Goal: Information Seeking & Learning: Learn about a topic

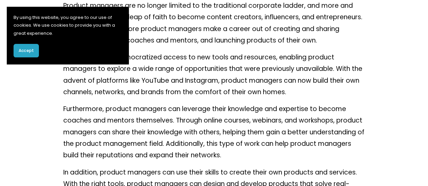
scroll to position [338, 0]
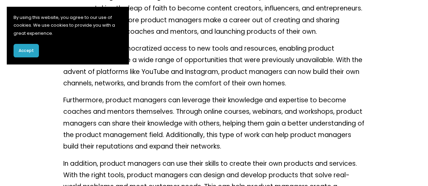
click at [168, 63] on p "The internet has democratized access to new tools and resources, enabling produ…" at bounding box center [214, 66] width 302 height 46
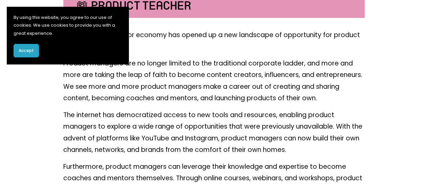
scroll to position [203, 0]
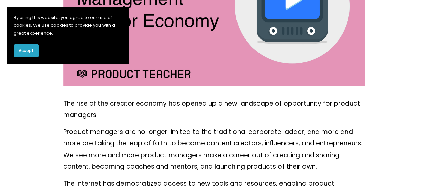
click at [36, 52] on button "Accept" at bounding box center [26, 51] width 25 height 14
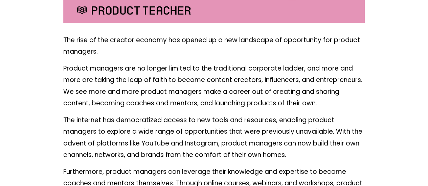
scroll to position [271, 0]
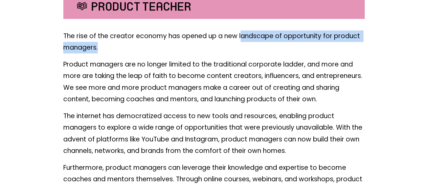
drag, startPoint x: 259, startPoint y: 45, endPoint x: 269, endPoint y: 49, distance: 10.5
click at [269, 49] on p "The rise of the creator economy has opened up a new landscape of opportunity fo…" at bounding box center [214, 41] width 302 height 23
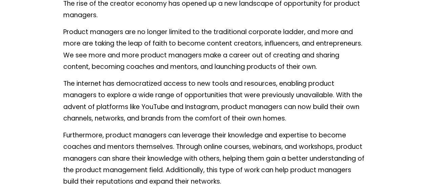
scroll to position [305, 0]
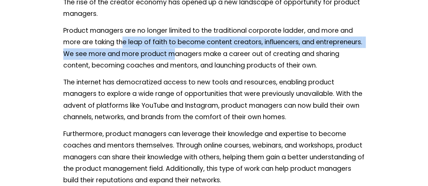
drag, startPoint x: 149, startPoint y: 47, endPoint x: 181, endPoint y: 49, distance: 32.6
click at [181, 49] on p "Product managers are no longer limited to the traditional corporate ladder, and…" at bounding box center [214, 48] width 302 height 46
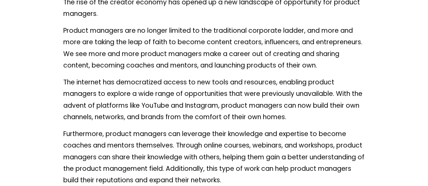
click at [181, 49] on p "Product managers are no longer limited to the traditional corporate ladder, and…" at bounding box center [214, 48] width 302 height 46
drag, startPoint x: 162, startPoint y: 44, endPoint x: 209, endPoint y: 50, distance: 46.8
click at [208, 50] on p "Product managers are no longer limited to the traditional corporate ladder, and…" at bounding box center [214, 48] width 302 height 46
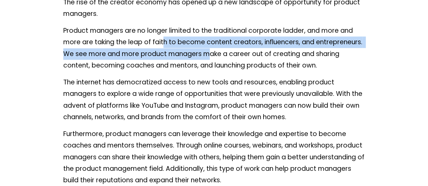
click at [221, 42] on p "Product managers are no longer limited to the traditional corporate ladder, and…" at bounding box center [214, 48] width 302 height 46
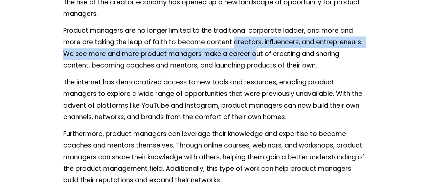
drag, startPoint x: 242, startPoint y: 44, endPoint x: 256, endPoint y: 49, distance: 15.8
click at [256, 49] on p "Product managers are no longer limited to the traditional corporate ladder, and…" at bounding box center [214, 48] width 302 height 46
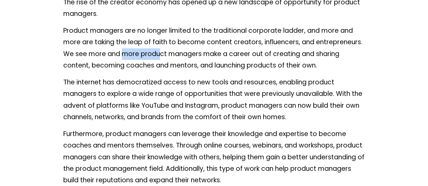
drag, startPoint x: 124, startPoint y: 60, endPoint x: 160, endPoint y: 60, distance: 36.2
click at [160, 60] on p "Product managers are no longer limited to the traditional corporate ladder, and…" at bounding box center [214, 48] width 302 height 46
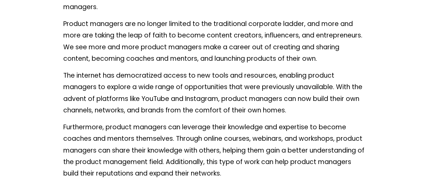
scroll to position [338, 0]
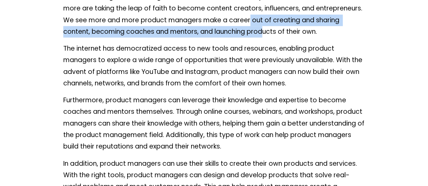
drag, startPoint x: 257, startPoint y: 27, endPoint x: 263, endPoint y: 32, distance: 7.7
click at [263, 32] on p "Product managers are no longer limited to the traditional corporate ladder, and…" at bounding box center [214, 14] width 302 height 46
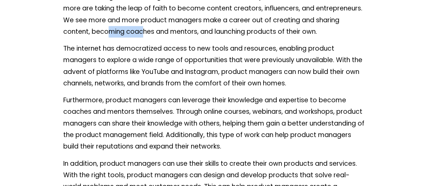
drag, startPoint x: 117, startPoint y: 32, endPoint x: 142, endPoint y: 37, distance: 25.2
click at [142, 37] on p "Product managers are no longer limited to the traditional corporate ladder, and…" at bounding box center [214, 14] width 302 height 46
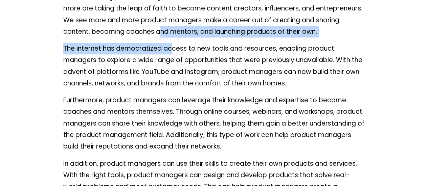
drag, startPoint x: 165, startPoint y: 37, endPoint x: 171, endPoint y: 43, distance: 8.4
click at [171, 43] on div "The rise of the creator economy has opened up a new landscape of opportunity fo…" at bounding box center [214, 173] width 302 height 421
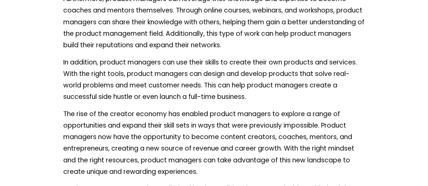
scroll to position [406, 0]
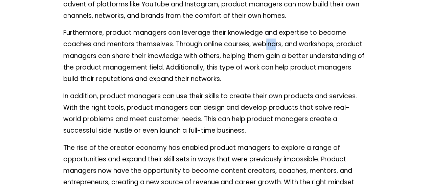
click at [276, 43] on p "Furthermore, product managers can leverage their knowledge and expertise to bec…" at bounding box center [214, 56] width 302 height 58
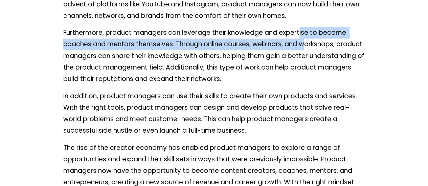
drag, startPoint x: 306, startPoint y: 41, endPoint x: 308, endPoint y: 44, distance: 4.1
click at [308, 44] on p "Furthermore, product managers can leverage their knowledge and expertise to bec…" at bounding box center [214, 56] width 302 height 58
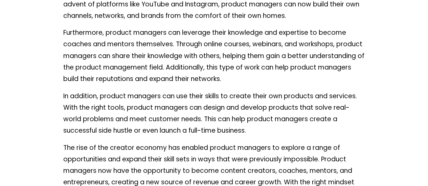
click at [65, 45] on p "Furthermore, product managers can leverage their knowledge and expertise to bec…" at bounding box center [214, 56] width 302 height 58
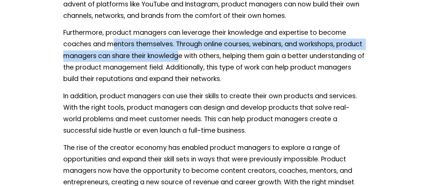
drag, startPoint x: 157, startPoint y: 51, endPoint x: 178, endPoint y: 55, distance: 21.3
click at [178, 55] on p "Furthermore, product managers can leverage their knowledge and expertise to bec…" at bounding box center [214, 56] width 302 height 58
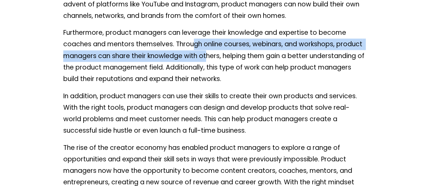
click at [207, 52] on p "Furthermore, product managers can leverage their knowledge and expertise to bec…" at bounding box center [214, 56] width 302 height 58
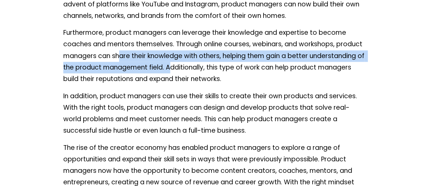
drag, startPoint x: 123, startPoint y: 61, endPoint x: 182, endPoint y: 70, distance: 59.6
click at [181, 70] on p "Furthermore, product managers can leverage their knowledge and expertise to bec…" at bounding box center [214, 56] width 302 height 58
click at [182, 70] on p "Furthermore, product managers can leverage their knowledge and expertise to bec…" at bounding box center [214, 56] width 302 height 58
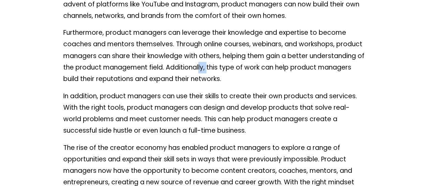
drag, startPoint x: 208, startPoint y: 64, endPoint x: 215, endPoint y: 69, distance: 7.9
click at [215, 69] on p "Furthermore, product managers can leverage their knowledge and expertise to bec…" at bounding box center [214, 56] width 302 height 58
drag, startPoint x: 245, startPoint y: 64, endPoint x: 247, endPoint y: 71, distance: 7.7
click at [247, 71] on p "Furthermore, product managers can leverage their knowledge and expertise to bec…" at bounding box center [214, 56] width 302 height 58
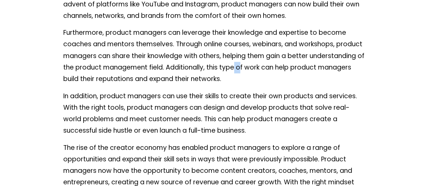
click at [247, 71] on p "Furthermore, product managers can leverage their knowledge and expertise to bec…" at bounding box center [214, 56] width 302 height 58
click at [262, 67] on p "Furthermore, product managers can leverage their knowledge and expertise to bec…" at bounding box center [214, 56] width 302 height 58
click at [265, 64] on p "Furthermore, product managers can leverage their knowledge and expertise to bec…" at bounding box center [214, 56] width 302 height 58
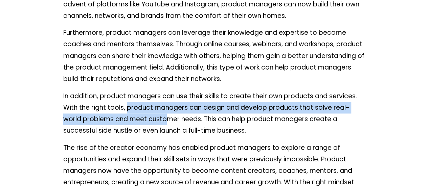
drag, startPoint x: 132, startPoint y: 111, endPoint x: 167, endPoint y: 117, distance: 35.4
click at [167, 117] on p "In addition, product managers can use their skills to create their own products…" at bounding box center [214, 114] width 302 height 46
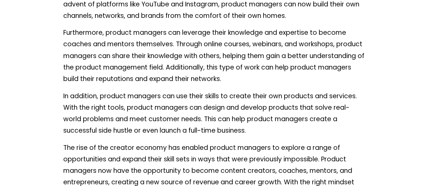
click at [177, 111] on p "In addition, product managers can use their skills to create their own products…" at bounding box center [214, 114] width 302 height 46
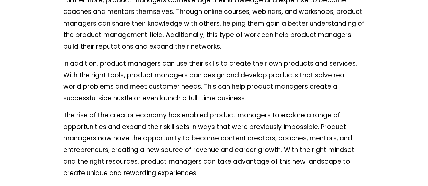
scroll to position [440, 0]
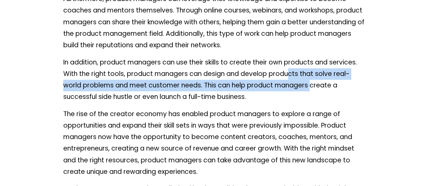
click at [311, 91] on p "In addition, product managers can use their skills to create their own products…" at bounding box center [214, 80] width 302 height 46
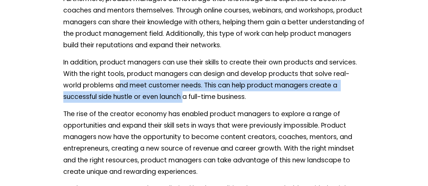
drag, startPoint x: 118, startPoint y: 89, endPoint x: 185, endPoint y: 100, distance: 68.0
click at [185, 100] on p "In addition, product managers can use their skills to create their own products…" at bounding box center [214, 80] width 302 height 46
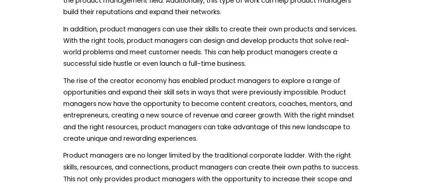
scroll to position [474, 0]
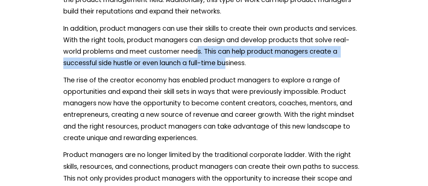
drag, startPoint x: 220, startPoint y: 60, endPoint x: 230, endPoint y: 61, distance: 10.5
click at [230, 61] on p "In addition, product managers can use their skills to create their own products…" at bounding box center [214, 46] width 302 height 46
click at [231, 61] on p "In addition, product managers can use their skills to create their own products…" at bounding box center [214, 46] width 302 height 46
drag, startPoint x: 263, startPoint y: 55, endPoint x: 277, endPoint y: 60, distance: 14.5
click at [277, 60] on p "In addition, product managers can use their skills to create their own products…" at bounding box center [214, 46] width 302 height 46
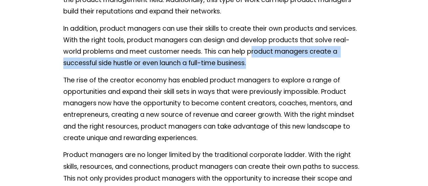
click at [277, 60] on p "In addition, product managers can use their skills to create their own products…" at bounding box center [214, 46] width 302 height 46
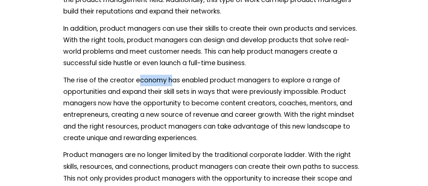
click at [172, 77] on div "The rise of the creator economy has opened up a new landscape of opportunity fo…" at bounding box center [214, 37] width 302 height 421
click at [172, 77] on p "The rise of the creator economy has enabled product managers to explore a range…" at bounding box center [214, 110] width 302 height 70
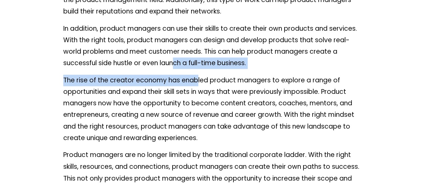
drag, startPoint x: 174, startPoint y: 60, endPoint x: 198, endPoint y: 82, distance: 32.4
click at [198, 82] on div "The rise of the creator economy has opened up a new landscape of opportunity fo…" at bounding box center [214, 37] width 302 height 421
click at [198, 82] on p "The rise of the creator economy has enabled product managers to explore a range…" at bounding box center [214, 110] width 302 height 70
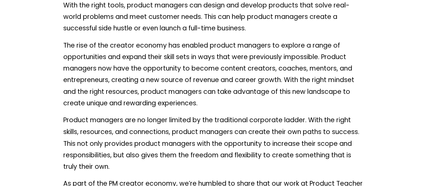
scroll to position [508, 0]
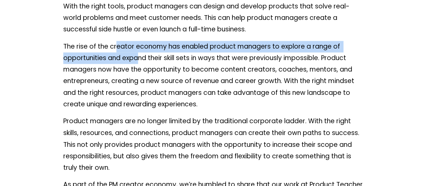
click at [138, 56] on p "The rise of the creator economy has enabled product managers to explore a range…" at bounding box center [214, 76] width 302 height 70
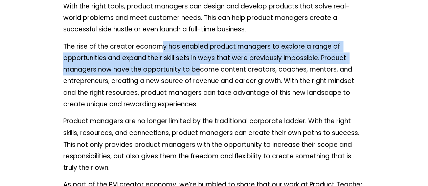
drag, startPoint x: 181, startPoint y: 52, endPoint x: 201, endPoint y: 71, distance: 26.6
click at [201, 71] on p "The rise of the creator economy has enabled product managers to explore a range…" at bounding box center [214, 76] width 302 height 70
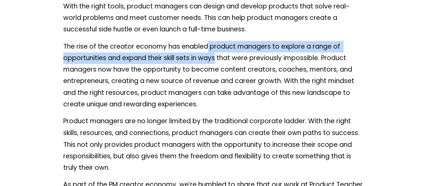
drag, startPoint x: 208, startPoint y: 50, endPoint x: 217, endPoint y: 58, distance: 12.3
click at [217, 58] on p "The rise of the creator economy has enabled product managers to explore a range…" at bounding box center [214, 76] width 302 height 70
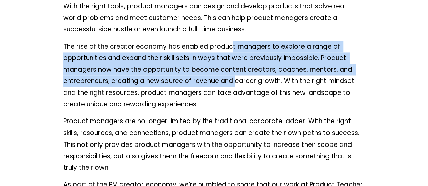
drag, startPoint x: 235, startPoint y: 54, endPoint x: 237, endPoint y: 77, distance: 23.1
click at [237, 77] on p "The rise of the creator economy has enabled product managers to explore a range…" at bounding box center [214, 76] width 302 height 70
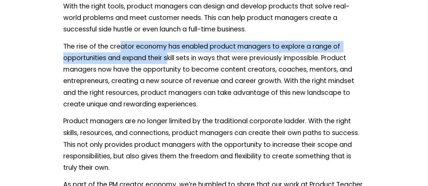
drag, startPoint x: 139, startPoint y: 49, endPoint x: 168, endPoint y: 56, distance: 29.9
click at [168, 56] on p "The rise of the creator economy has enabled product managers to explore a range…" at bounding box center [214, 76] width 302 height 70
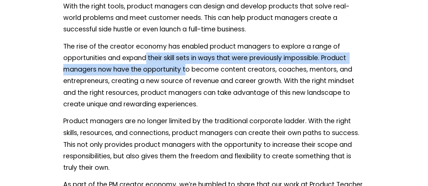
drag, startPoint x: 170, startPoint y: 63, endPoint x: 184, endPoint y: 66, distance: 14.8
click at [184, 66] on p "The rise of the creator economy has enabled product managers to explore a range…" at bounding box center [214, 76] width 302 height 70
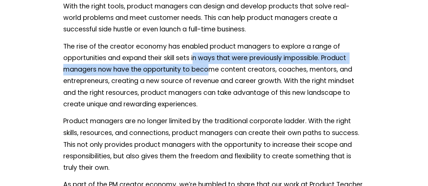
drag, startPoint x: 205, startPoint y: 68, endPoint x: 208, endPoint y: 74, distance: 7.6
click at [208, 74] on p "The rise of the creator economy has enabled product managers to explore a range…" at bounding box center [214, 76] width 302 height 70
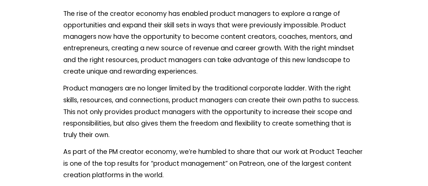
scroll to position [541, 0]
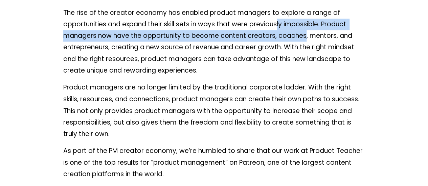
drag, startPoint x: 286, startPoint y: 28, endPoint x: 304, endPoint y: 40, distance: 21.4
click at [304, 40] on p "The rise of the creator economy has enabled product managers to explore a range…" at bounding box center [214, 42] width 302 height 70
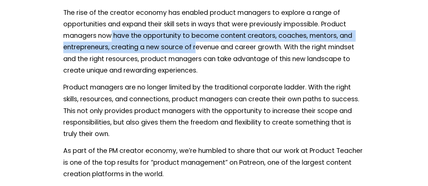
drag, startPoint x: 156, startPoint y: 49, endPoint x: 197, endPoint y: 50, distance: 40.3
click at [197, 50] on p "The rise of the creator economy has enabled product managers to explore a range…" at bounding box center [214, 42] width 302 height 70
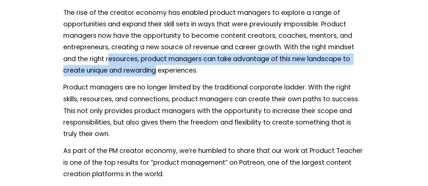
drag, startPoint x: 155, startPoint y: 73, endPoint x: 158, endPoint y: 75, distance: 4.1
click at [158, 75] on p "The rise of the creator economy has enabled product managers to explore a range…" at bounding box center [214, 42] width 302 height 70
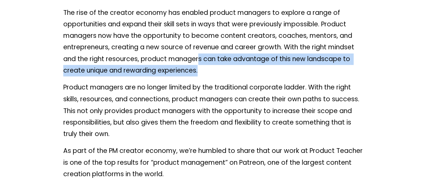
drag, startPoint x: 199, startPoint y: 61, endPoint x: 230, endPoint y: 77, distance: 35.4
click at [230, 77] on p "The rise of the creator economy has enabled product managers to explore a range…" at bounding box center [214, 42] width 302 height 70
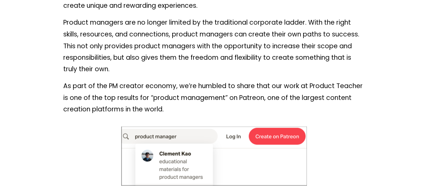
scroll to position [609, 0]
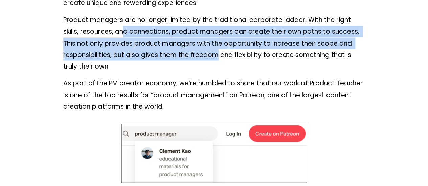
drag, startPoint x: 127, startPoint y: 34, endPoint x: 217, endPoint y: 52, distance: 91.8
click at [217, 52] on p "Product managers are no longer limited by the traditional corporate ladder. Wit…" at bounding box center [214, 43] width 302 height 58
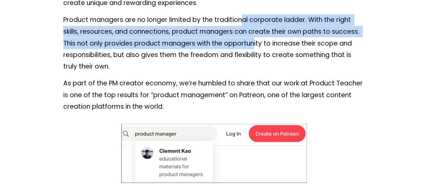
drag, startPoint x: 249, startPoint y: 33, endPoint x: 254, endPoint y: 47, distance: 14.8
click at [254, 47] on p "Product managers are no longer limited by the traditional corporate ladder. Wit…" at bounding box center [214, 43] width 302 height 58
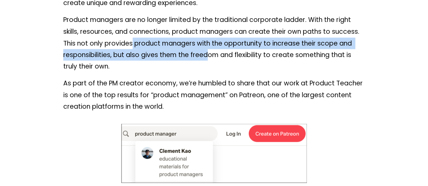
drag, startPoint x: 133, startPoint y: 42, endPoint x: 206, endPoint y: 55, distance: 74.2
click at [206, 55] on p "Product managers are no longer limited by the traditional corporate ladder. Wit…" at bounding box center [214, 43] width 302 height 58
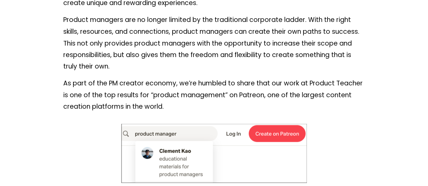
scroll to position [643, 0]
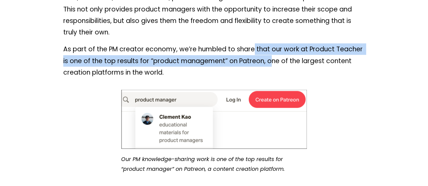
drag, startPoint x: 255, startPoint y: 57, endPoint x: 269, endPoint y: 61, distance: 14.8
click at [269, 61] on p "As part of the PM creator economy, we’re humbled to share that our work at Prod…" at bounding box center [214, 61] width 302 height 35
click at [292, 64] on p "As part of the PM creator economy, we’re humbled to share that our work at Prod…" at bounding box center [214, 61] width 302 height 35
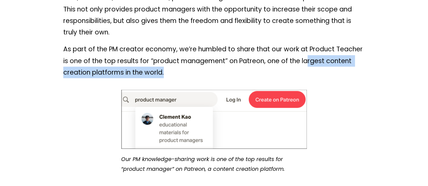
drag, startPoint x: 306, startPoint y: 57, endPoint x: 310, endPoint y: 71, distance: 15.0
click at [310, 71] on p "As part of the PM creator economy, we’re humbled to share that our work at Prod…" at bounding box center [214, 61] width 302 height 35
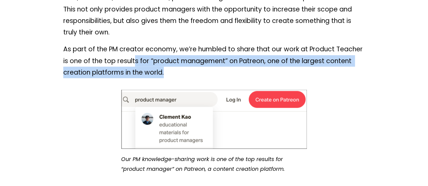
drag, startPoint x: 133, startPoint y: 66, endPoint x: 181, endPoint y: 71, distance: 48.3
click at [181, 71] on p "As part of the PM creator economy, we’re humbled to share that our work at Prod…" at bounding box center [214, 61] width 302 height 35
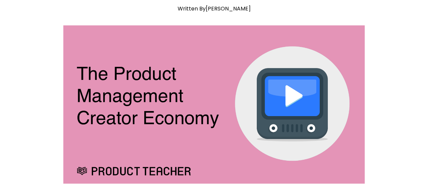
scroll to position [0, 0]
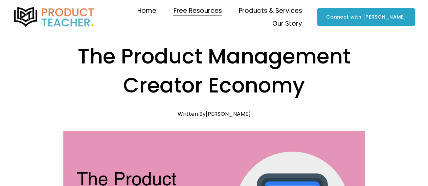
click at [61, 15] on img at bounding box center [54, 17] width 83 height 20
